Goal: Use online tool/utility: Use online tool/utility

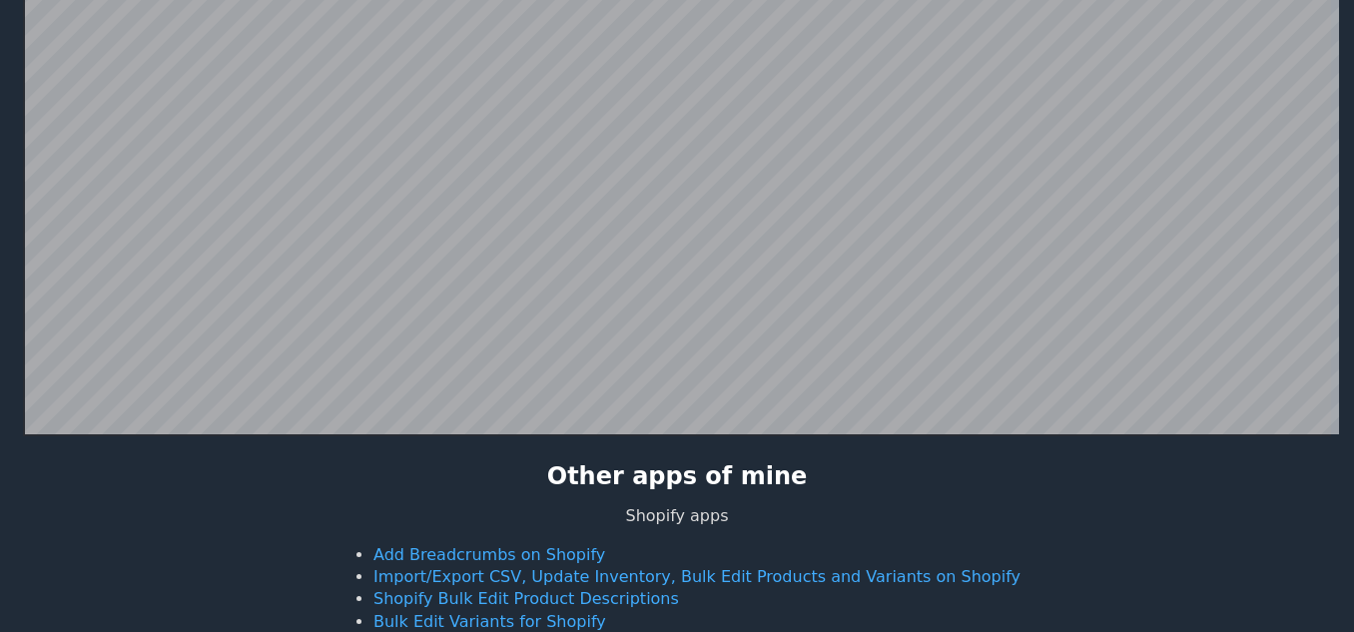
scroll to position [388, 0]
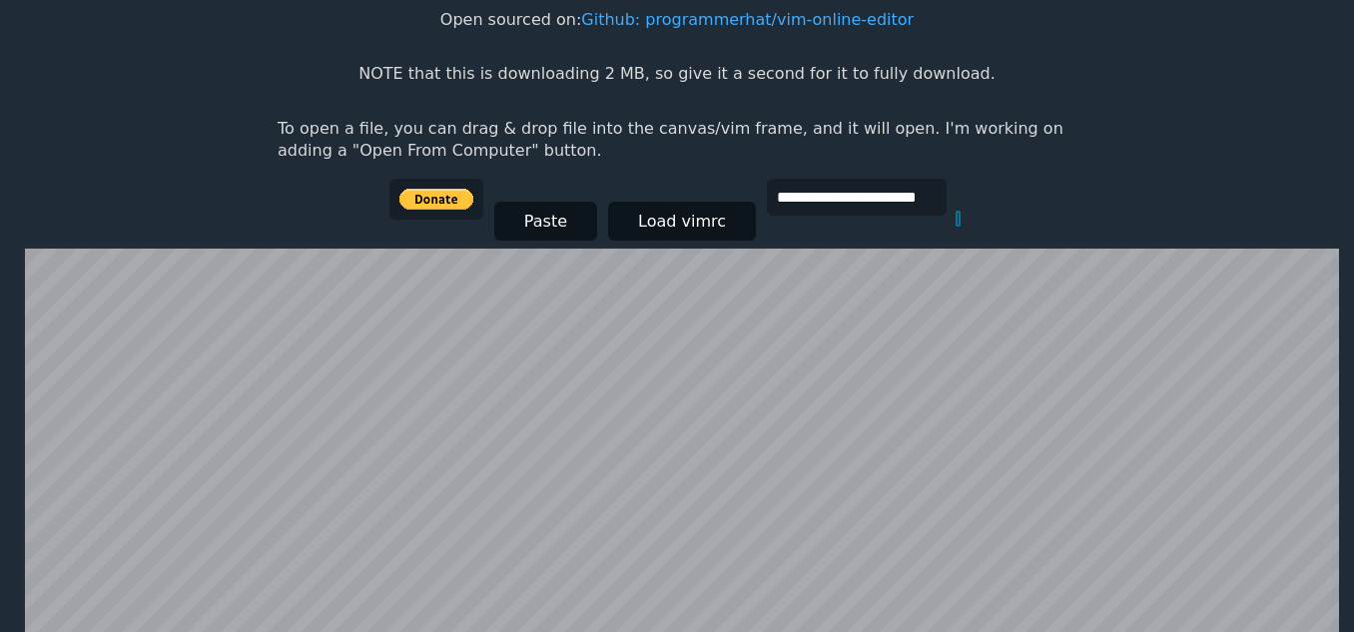
scroll to position [388, 0]
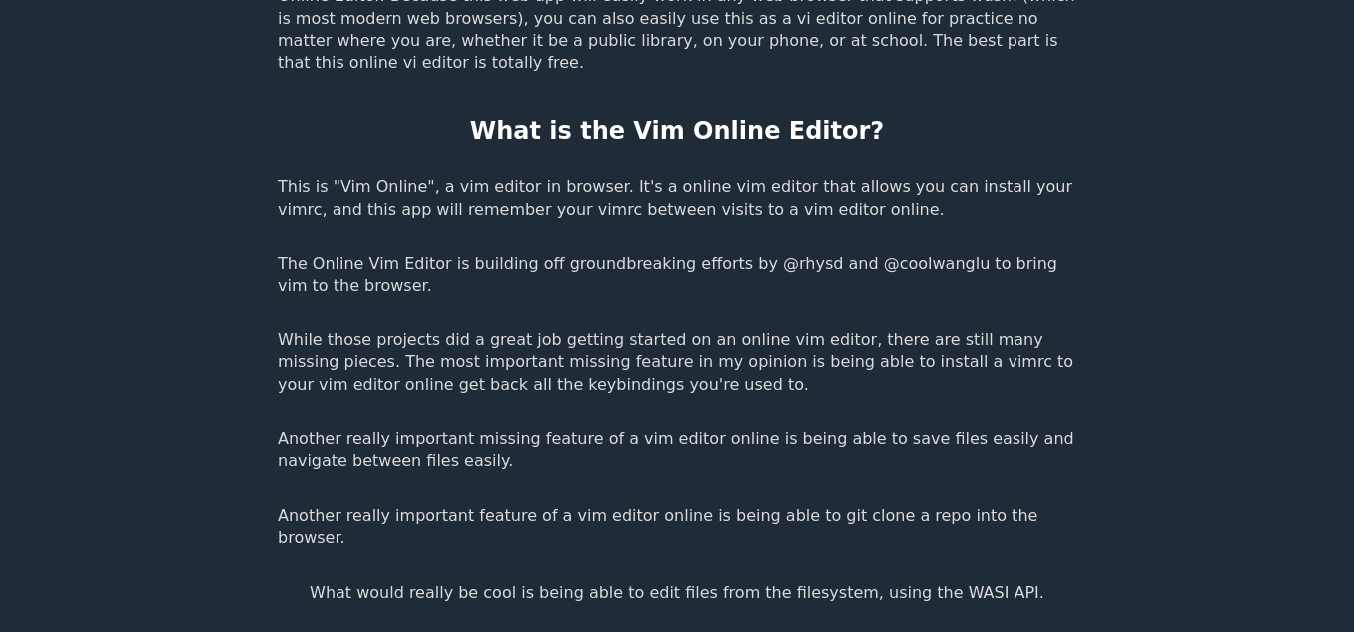
scroll to position [3085, 0]
